Goal: Register for event/course

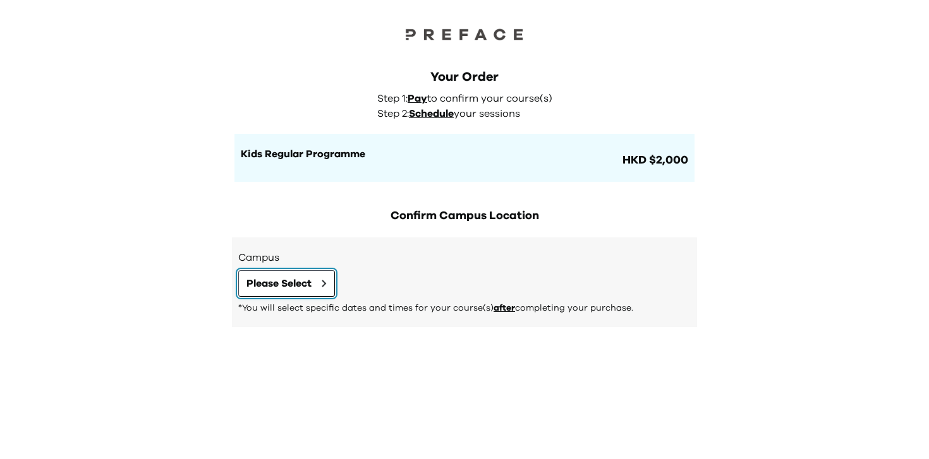
click at [301, 280] on span "Please Select" at bounding box center [278, 283] width 65 height 15
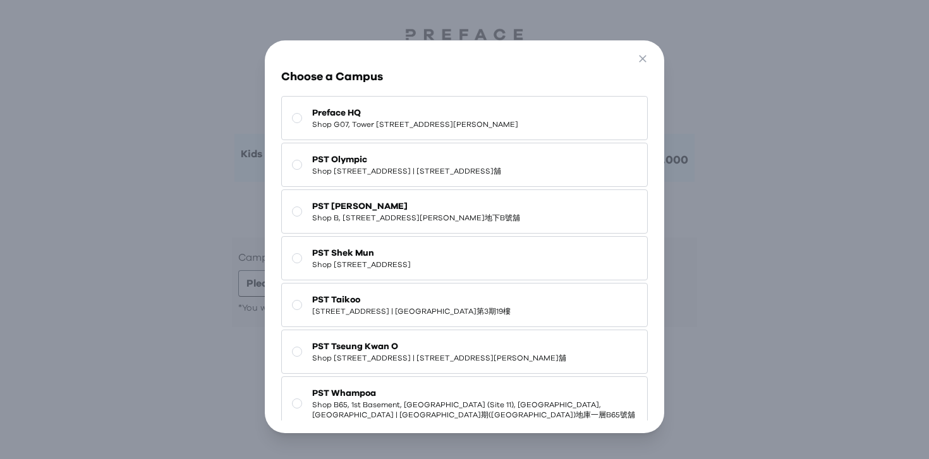
click at [183, 277] on div "Go Back Close Choose a Campus Preface HQ Shop G07, Tower 535, 535 Jaffe Road, C…" at bounding box center [464, 237] width 929 height 474
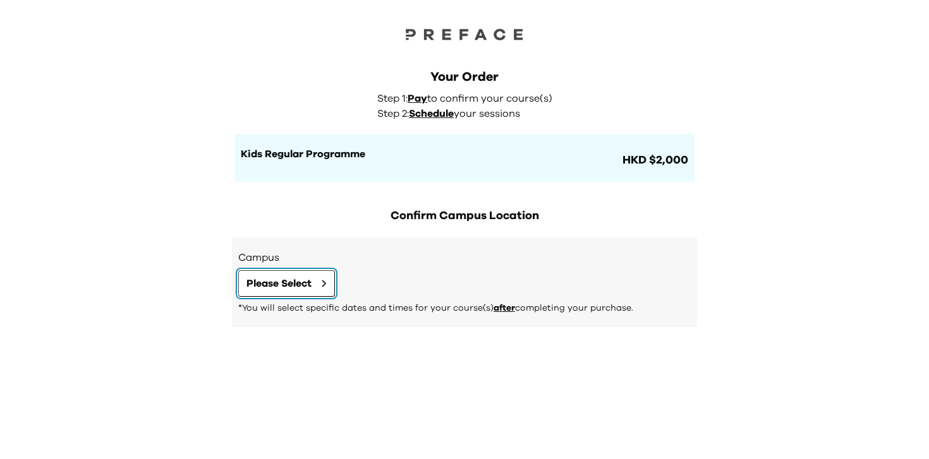
click at [289, 280] on span "Please Select" at bounding box center [278, 283] width 65 height 15
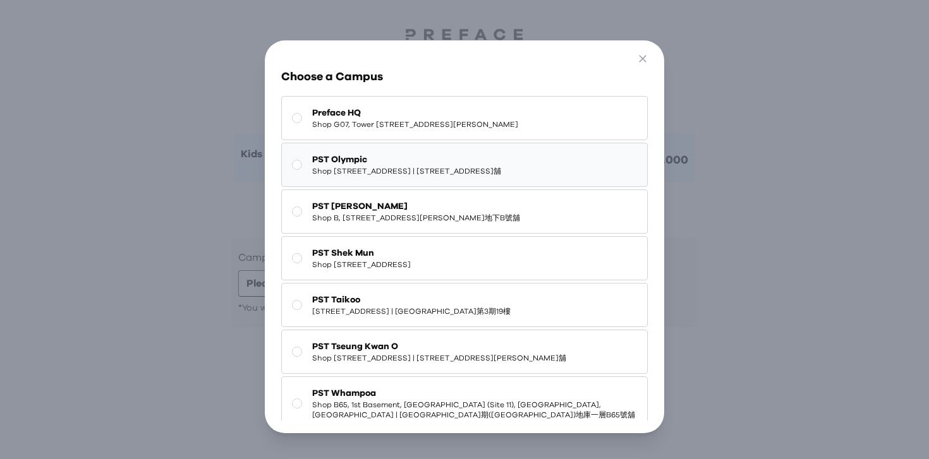
click at [333, 176] on span "Shop 118-119, 1/F, Olympian City 1, 11 Hoi Fai Road, Tai Kok Tsui | 大角咀海輝道11號奧海…" at bounding box center [406, 171] width 189 height 10
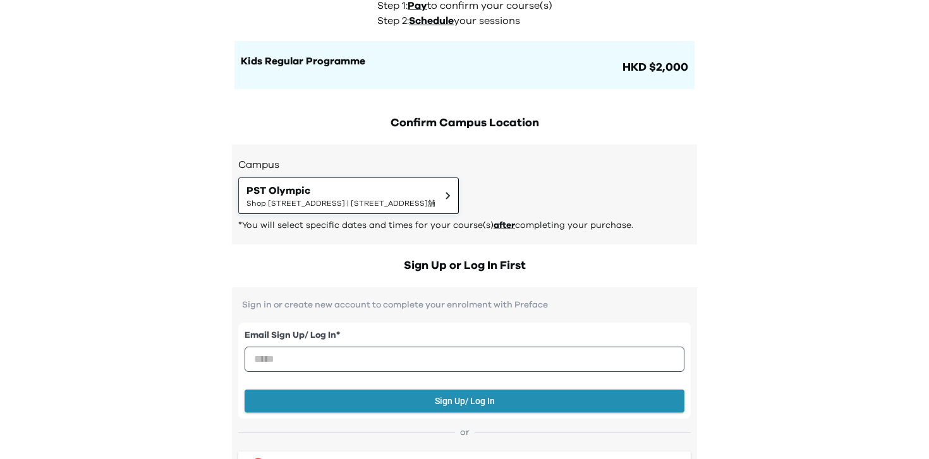
scroll to position [70, 0]
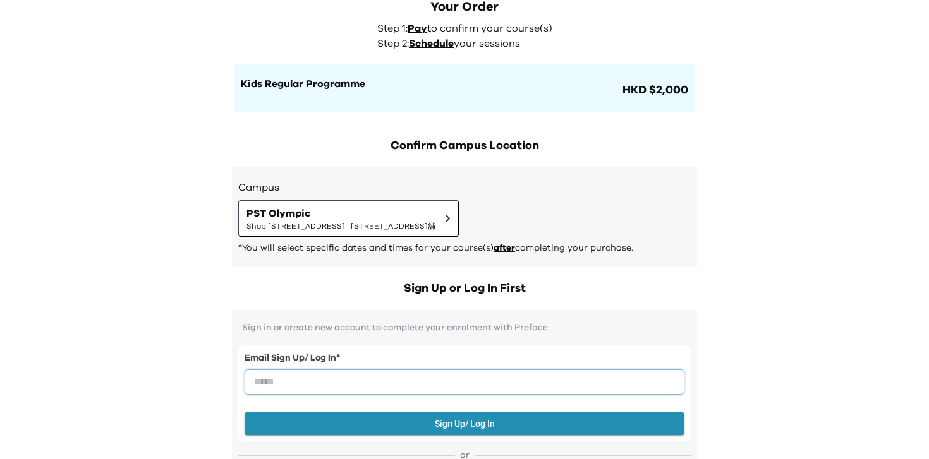
click at [363, 379] on input "email" at bounding box center [464, 382] width 440 height 25
type input "**********"
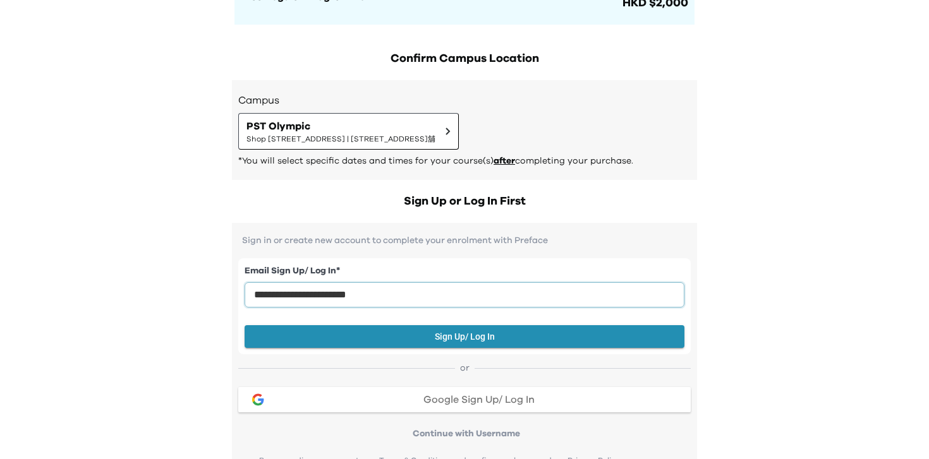
scroll to position [159, 0]
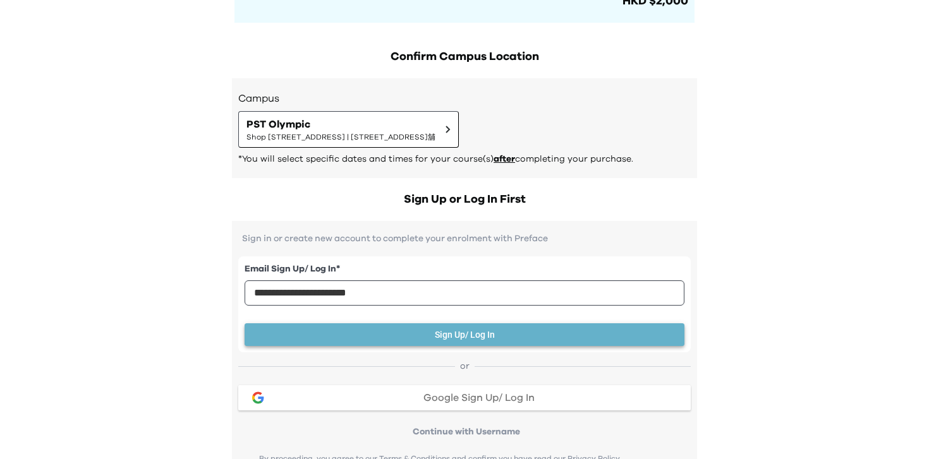
click at [390, 333] on button "Sign Up/ Log In" at bounding box center [464, 334] width 440 height 23
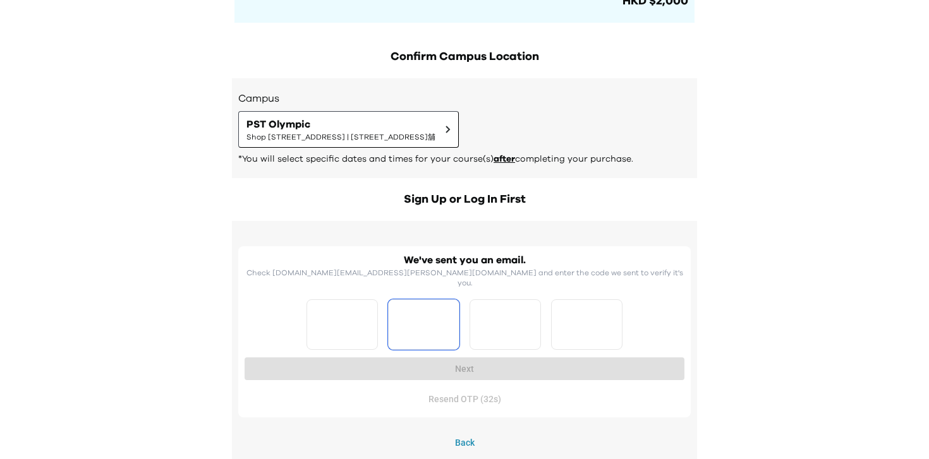
click at [414, 299] on input "Please enter OTP character 2" at bounding box center [423, 324] width 71 height 51
click at [349, 318] on input "Please enter OTP character 1" at bounding box center [341, 324] width 71 height 51
drag, startPoint x: 346, startPoint y: 275, endPoint x: 427, endPoint y: 270, distance: 81.7
click at [427, 270] on p "Check winkyin.lee.hk@gmail.com and enter the code we sent to verify it's you." at bounding box center [464, 278] width 440 height 20
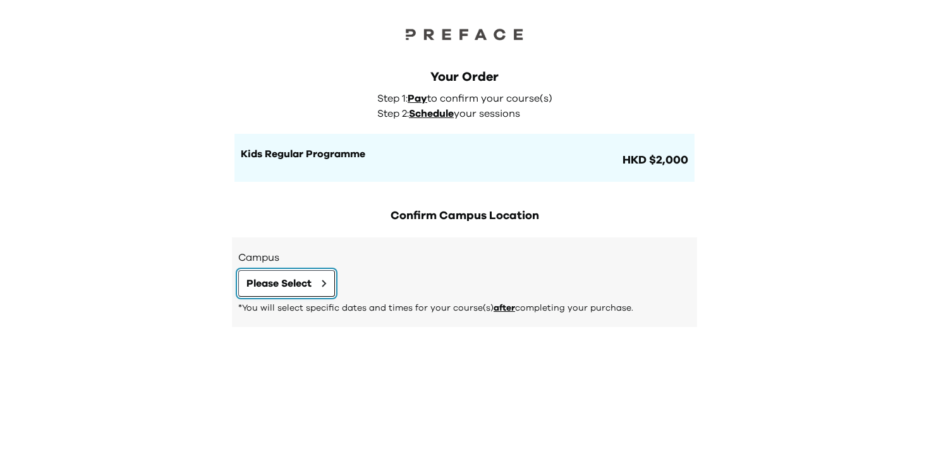
click at [317, 288] on button "Please Select" at bounding box center [286, 283] width 97 height 27
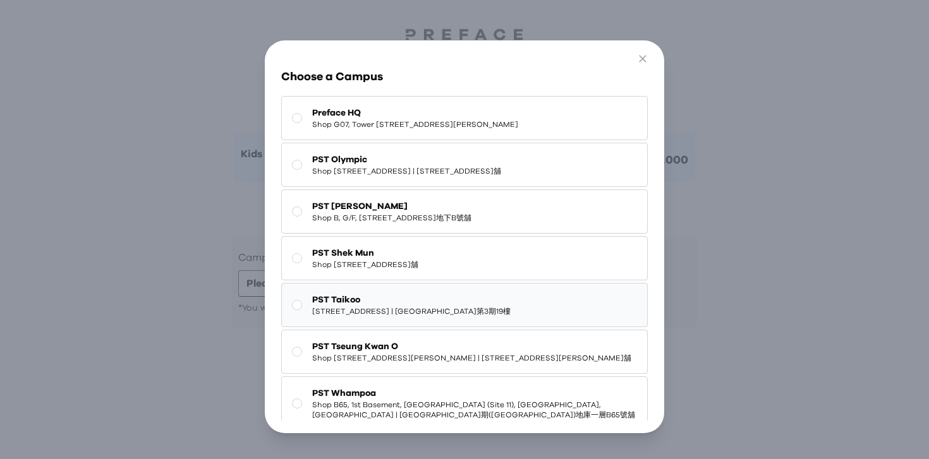
click at [335, 317] on span "[STREET_ADDRESS] | [GEOGRAPHIC_DATA]第3期19樓" at bounding box center [411, 311] width 198 height 10
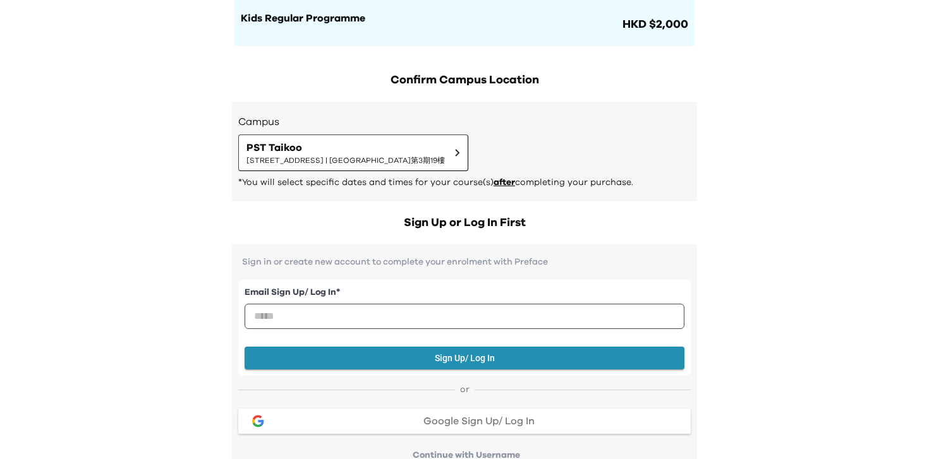
scroll to position [167, 0]
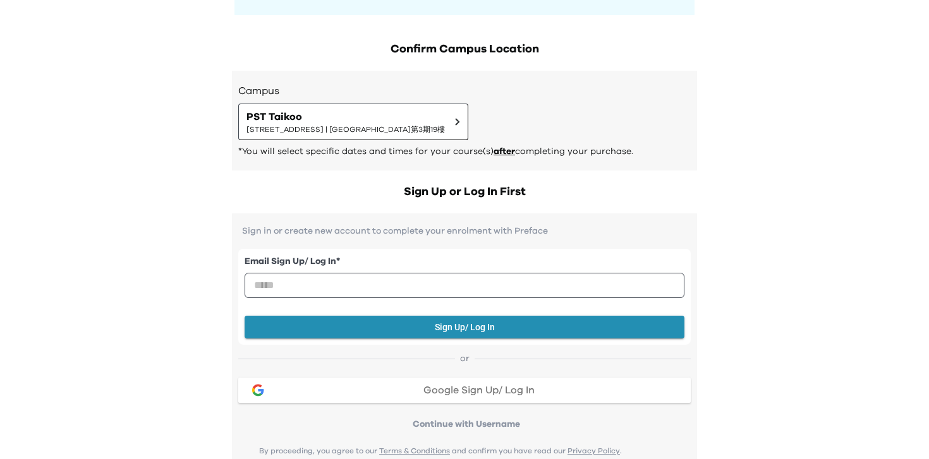
click at [450, 389] on span "Google Sign Up/ Log In" at bounding box center [478, 390] width 111 height 10
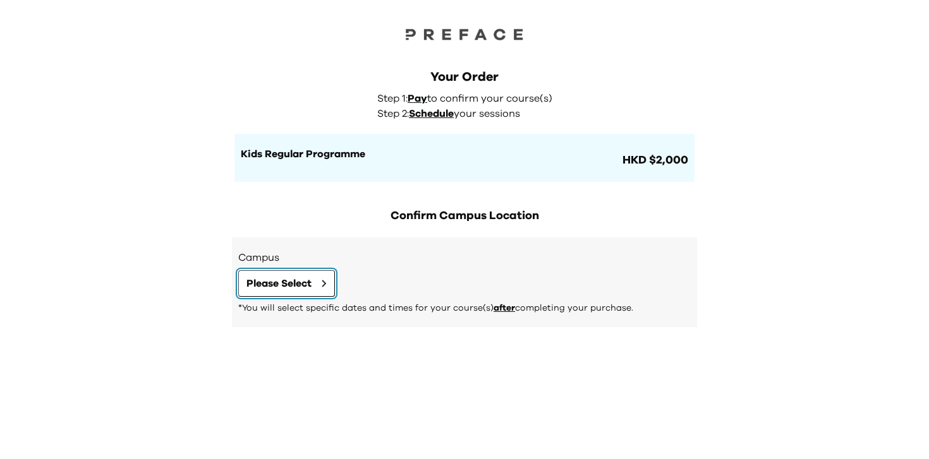
click at [301, 280] on span "Please Select" at bounding box center [278, 283] width 65 height 15
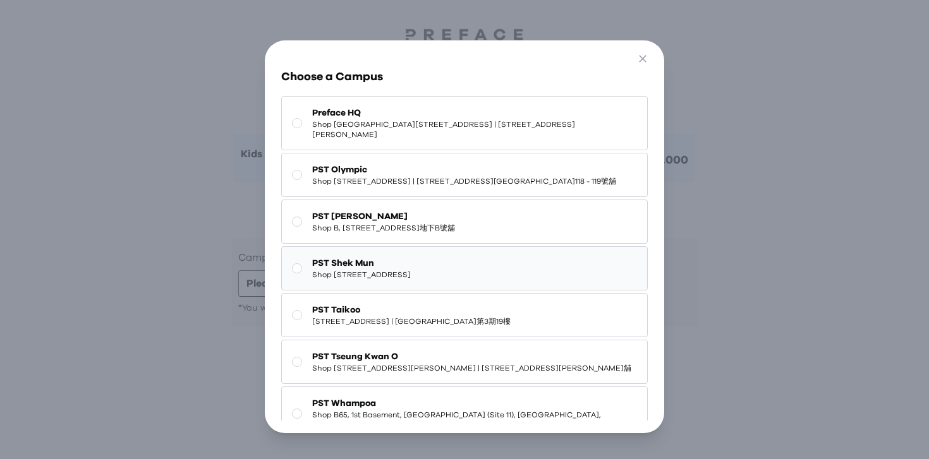
click at [369, 270] on span "PST Shek Mun" at bounding box center [361, 263] width 99 height 13
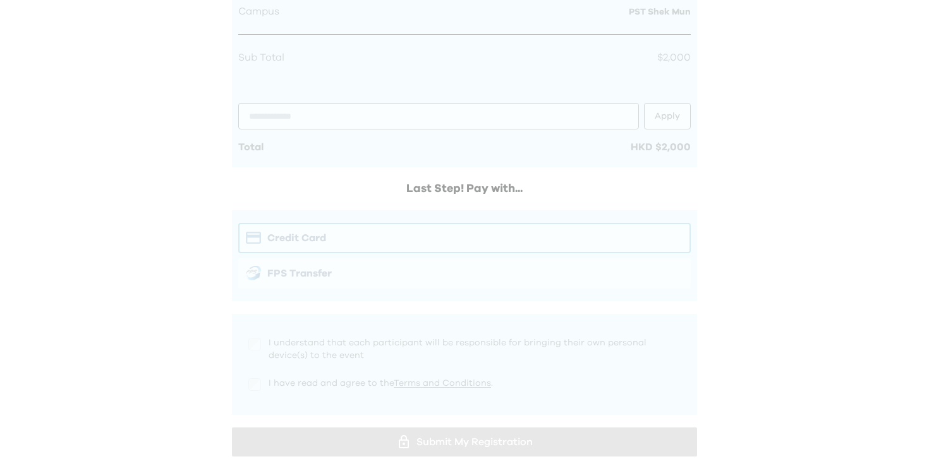
scroll to position [775, 0]
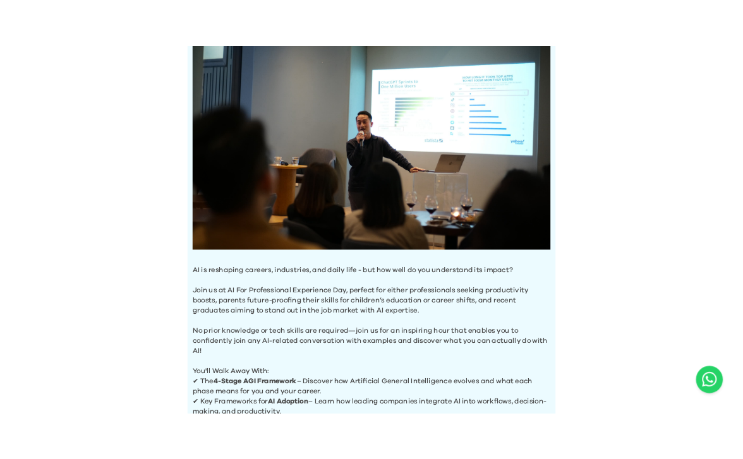
scroll to position [473, 0]
